Goal: Task Accomplishment & Management: Use online tool/utility

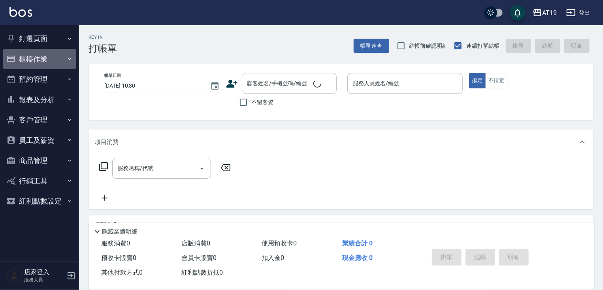
click at [51, 59] on button "櫃檯作業" at bounding box center [39, 59] width 73 height 21
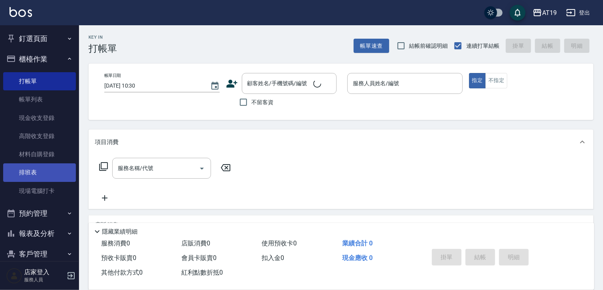
click at [46, 172] on link "排班表" at bounding box center [39, 173] width 73 height 18
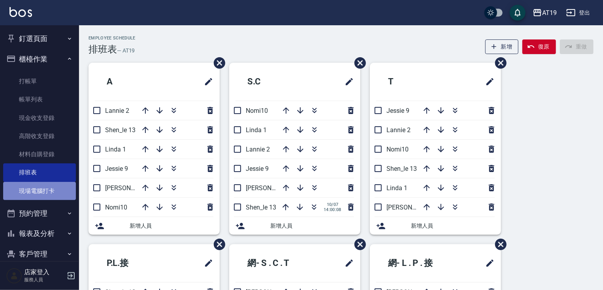
click at [46, 191] on link "現場電腦打卡" at bounding box center [39, 191] width 73 height 18
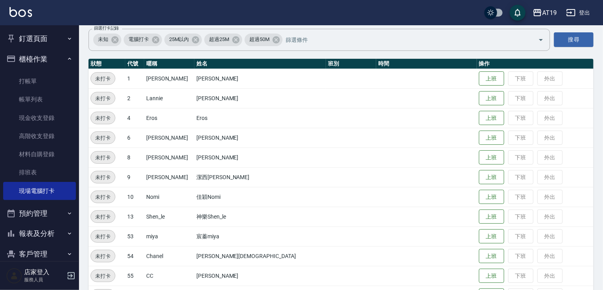
scroll to position [63, 0]
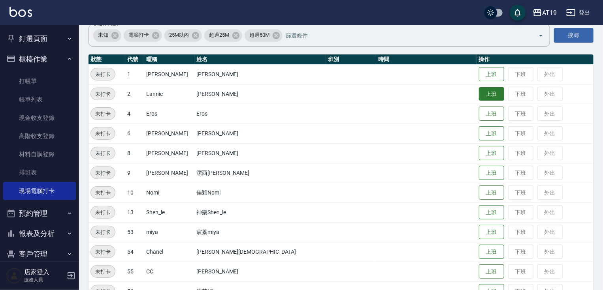
click at [333, 92] on button "上班" at bounding box center [491, 94] width 25 height 14
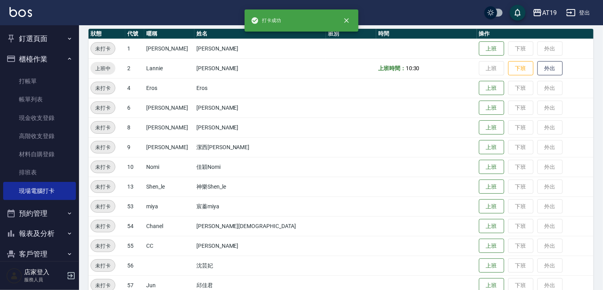
scroll to position [123, 0]
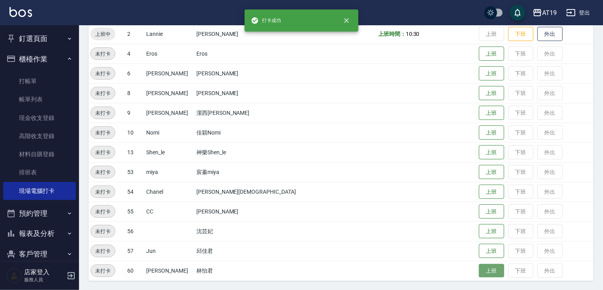
click at [333, 264] on button "上班" at bounding box center [491, 271] width 25 height 14
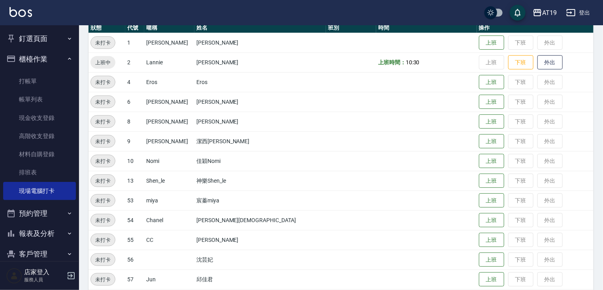
scroll to position [60, 0]
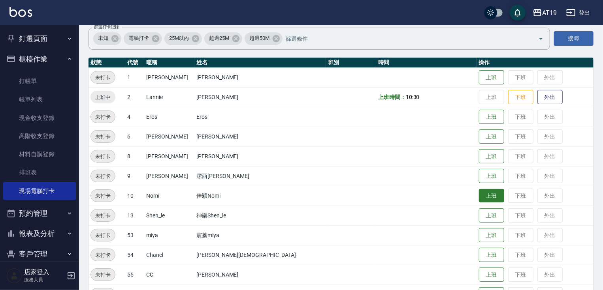
click at [333, 199] on button "上班" at bounding box center [491, 196] width 25 height 14
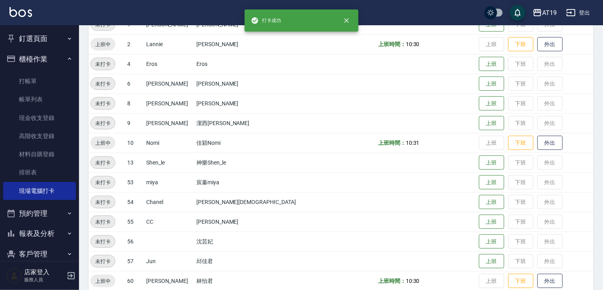
scroll to position [123, 0]
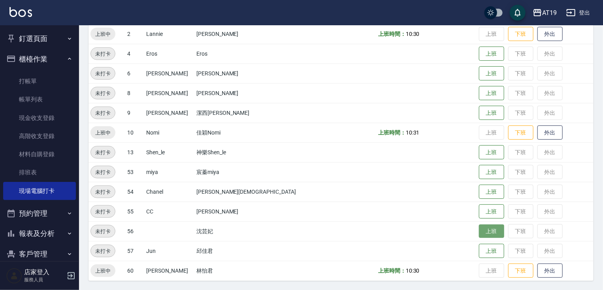
click at [333, 226] on button "上班" at bounding box center [491, 232] width 25 height 14
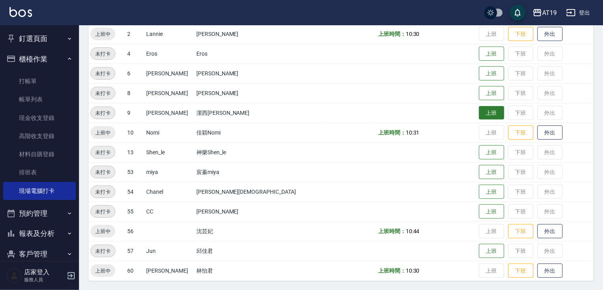
click at [333, 118] on button "上班" at bounding box center [491, 113] width 25 height 14
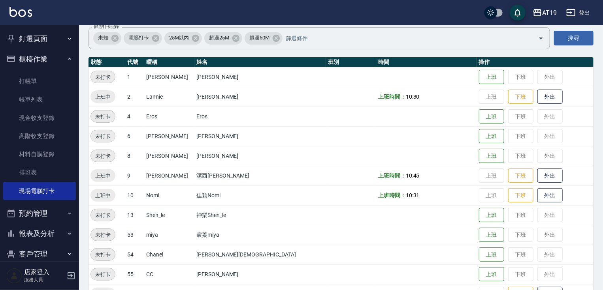
scroll to position [60, 0]
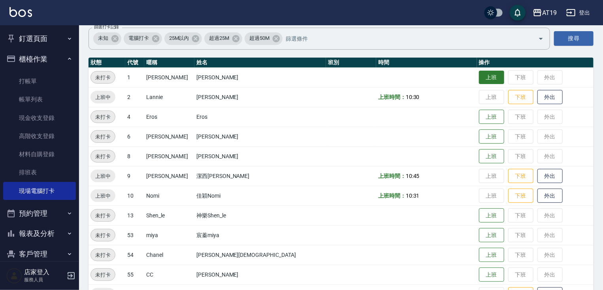
click at [333, 74] on button "上班" at bounding box center [491, 78] width 25 height 14
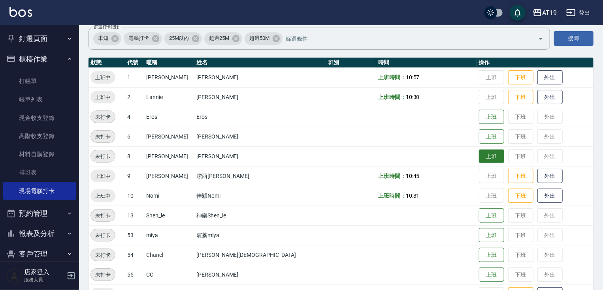
click at [333, 155] on button "上班" at bounding box center [491, 157] width 25 height 14
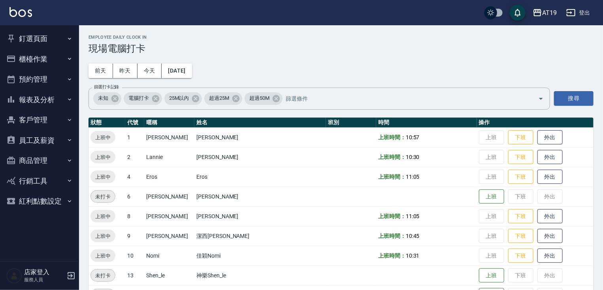
click at [51, 46] on button "釘選頁面" at bounding box center [39, 38] width 73 height 21
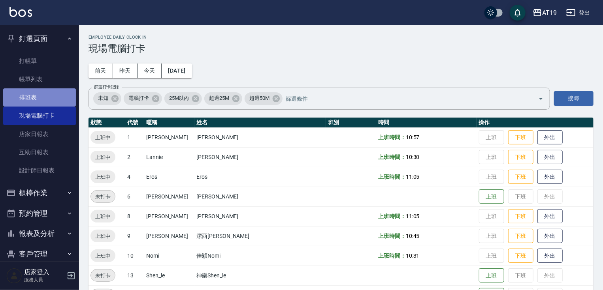
click at [55, 100] on link "排班表" at bounding box center [39, 98] width 73 height 18
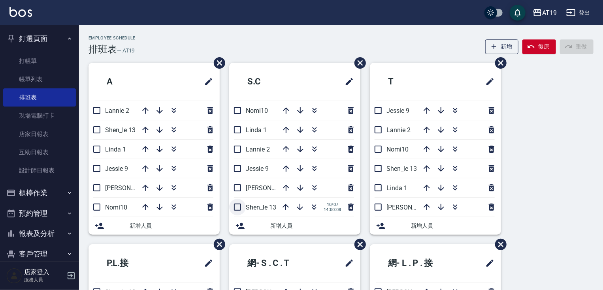
click at [237, 208] on input "checkbox" at bounding box center [237, 207] width 17 height 17
checkbox input "false"
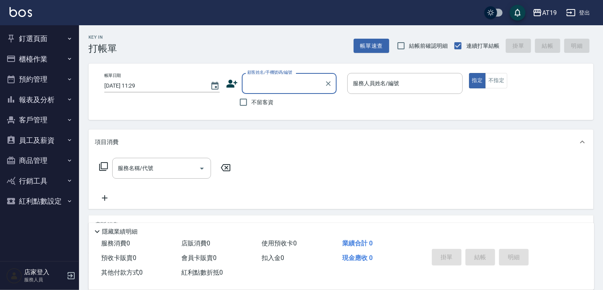
click at [273, 95] on label "不留客資" at bounding box center [254, 102] width 39 height 17
click at [252, 95] on input "不留客資" at bounding box center [243, 102] width 17 height 17
click at [239, 101] on input "不留客資" at bounding box center [243, 102] width 17 height 17
checkbox input "false"
click at [254, 84] on div "顧客姓名/手機號碼/編號 顧客姓名/手機號碼/編號" at bounding box center [289, 83] width 95 height 21
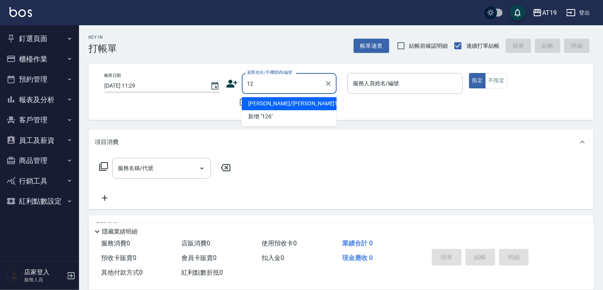
type input "1"
